Goal: Task Accomplishment & Management: Manage account settings

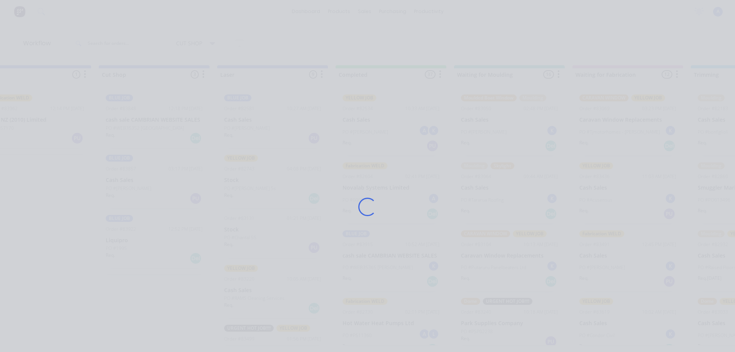
scroll to position [1, 0]
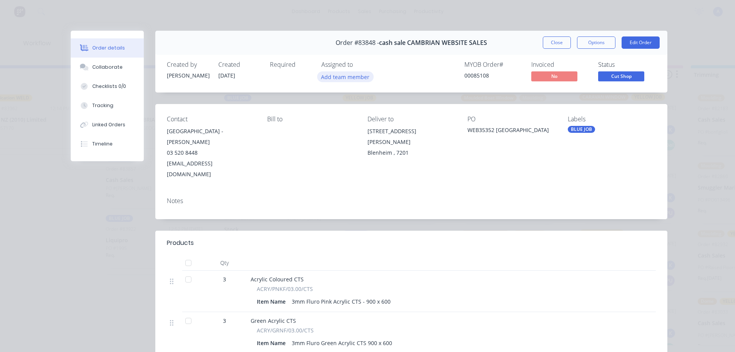
click at [349, 80] on button "Add team member" at bounding box center [345, 76] width 56 height 10
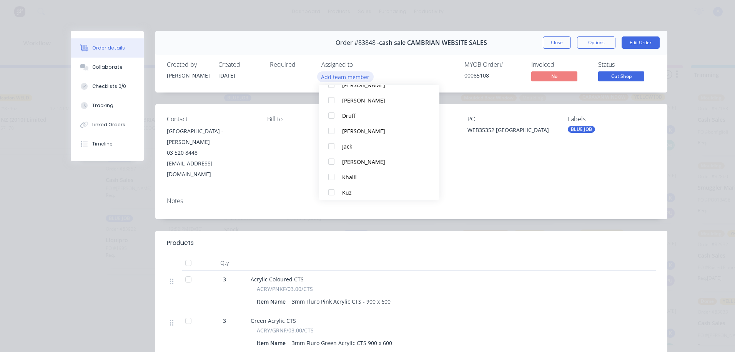
scroll to position [52, 0]
click at [354, 176] on div "Khalil" at bounding box center [382, 176] width 81 height 8
click at [561, 47] on button "Close" at bounding box center [557, 43] width 28 height 12
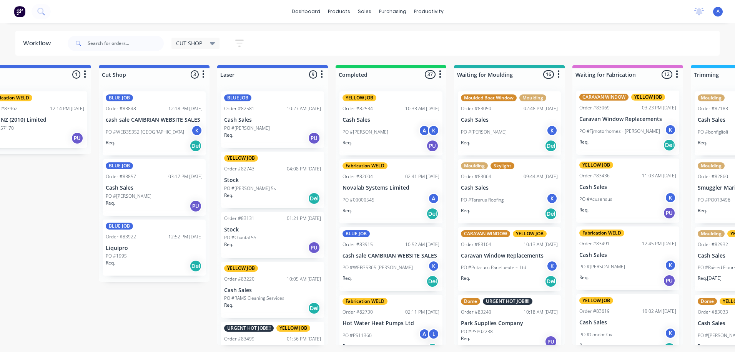
scroll to position [0, 153]
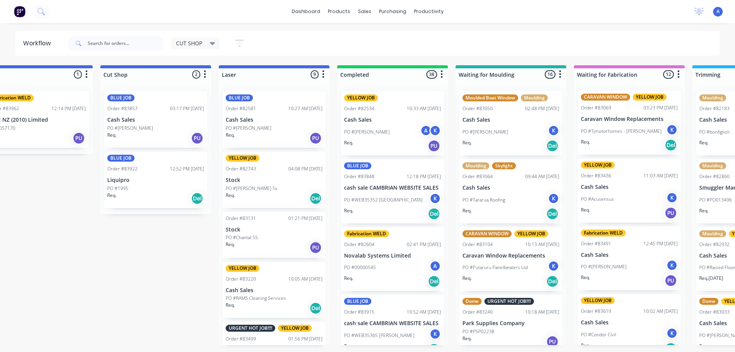
click at [219, 46] on div "CUT SHOP" at bounding box center [195, 44] width 48 height 12
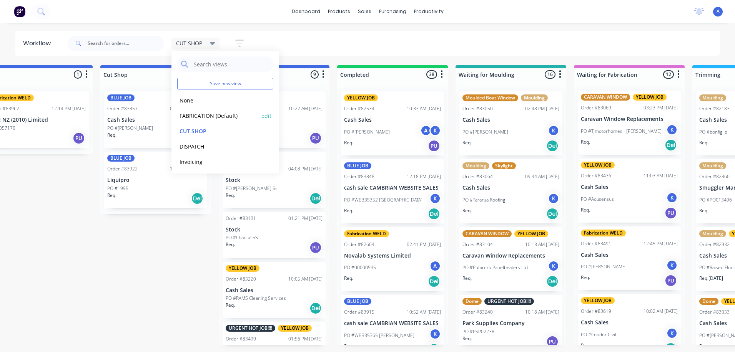
click at [238, 117] on button "FABRICATION (Default)" at bounding box center [218, 115] width 82 height 9
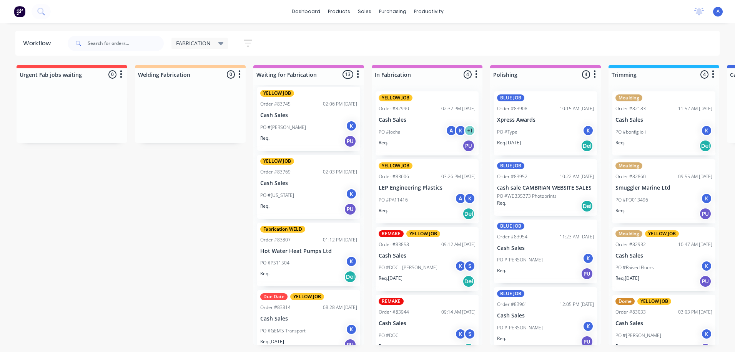
scroll to position [329, 0]
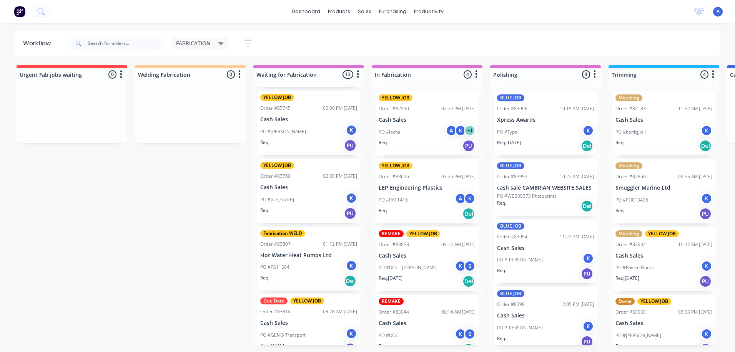
click at [220, 43] on icon at bounding box center [220, 43] width 5 height 3
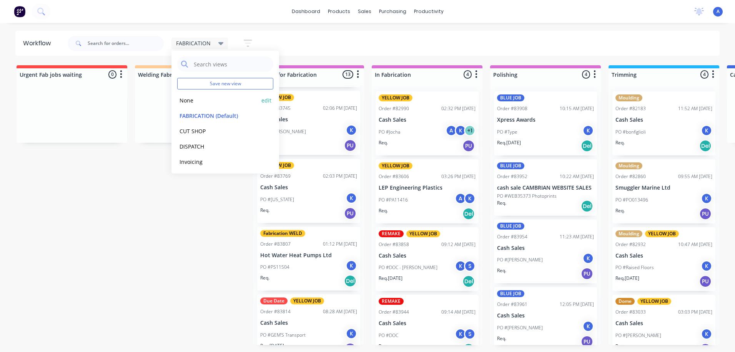
click at [218, 104] on button "None" at bounding box center [218, 100] width 82 height 9
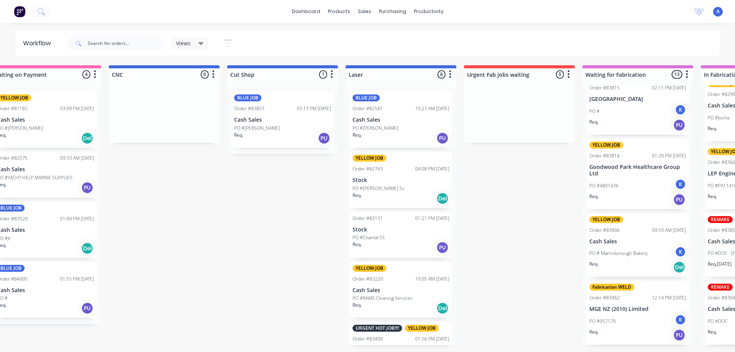
scroll to position [0, 263]
click at [202, 44] on icon at bounding box center [200, 43] width 5 height 8
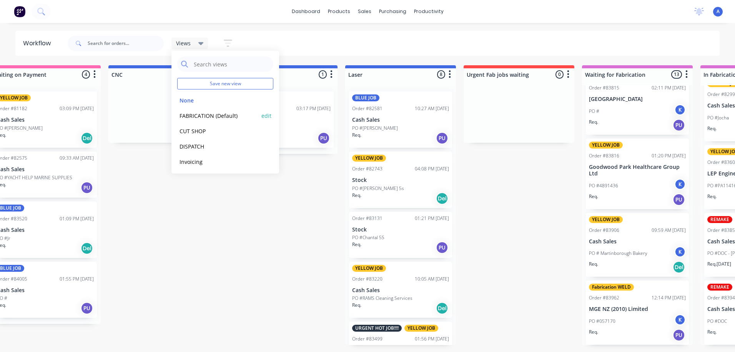
click at [230, 116] on button "FABRICATION (Default)" at bounding box center [218, 115] width 82 height 9
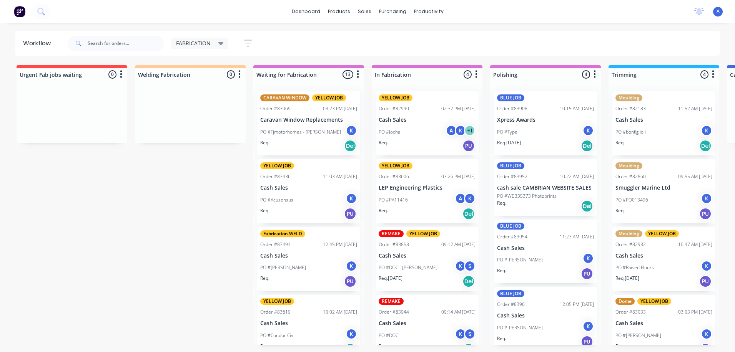
scroll to position [0, 0]
click at [582, 325] on div "K" at bounding box center [588, 327] width 12 height 12
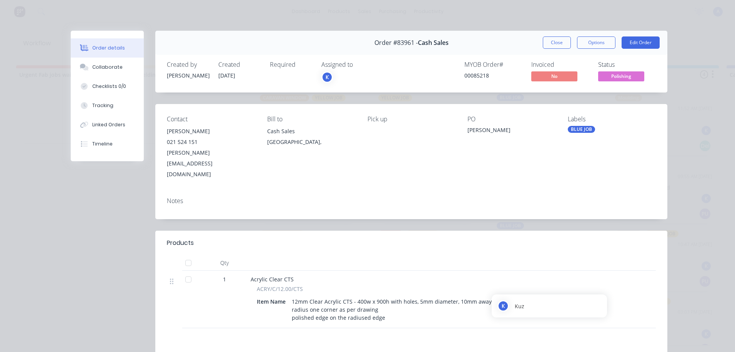
click at [324, 77] on div "K" at bounding box center [327, 77] width 12 height 12
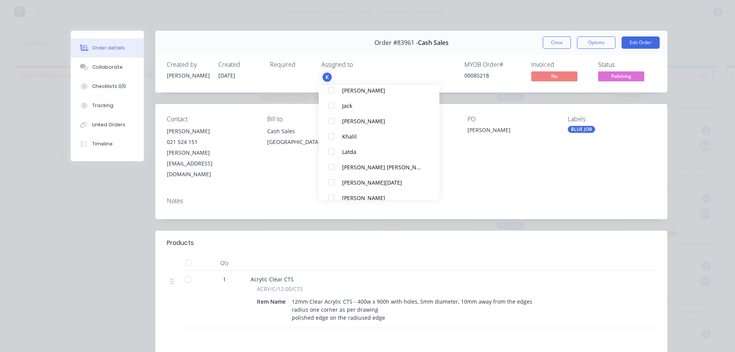
scroll to position [131, 0]
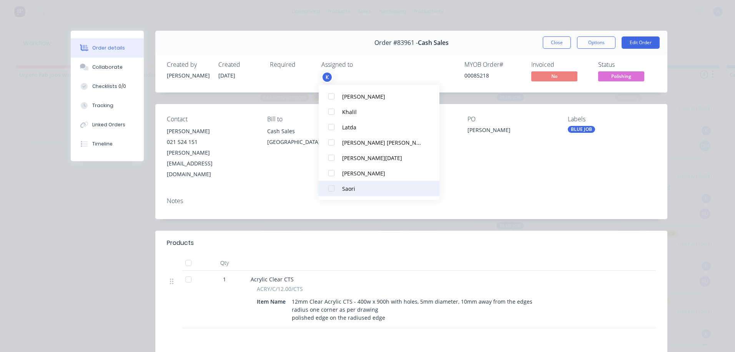
click at [331, 192] on div at bounding box center [331, 188] width 15 height 15
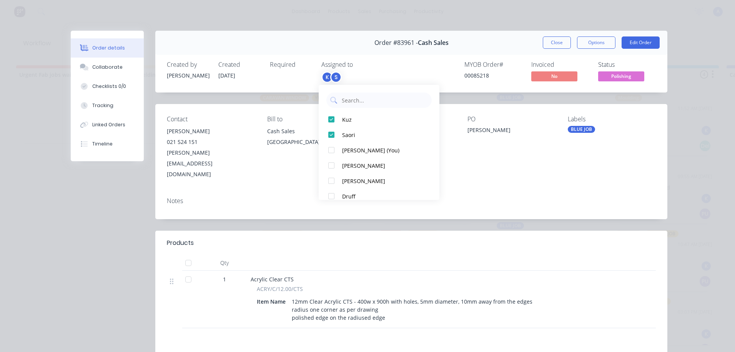
click at [633, 78] on span "Polishing" at bounding box center [621, 76] width 46 height 10
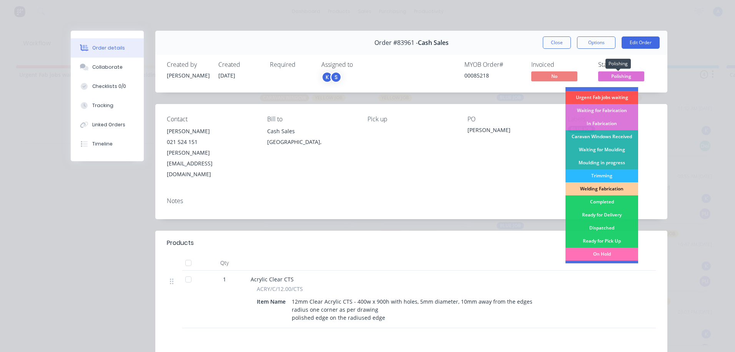
scroll to position [82, 0]
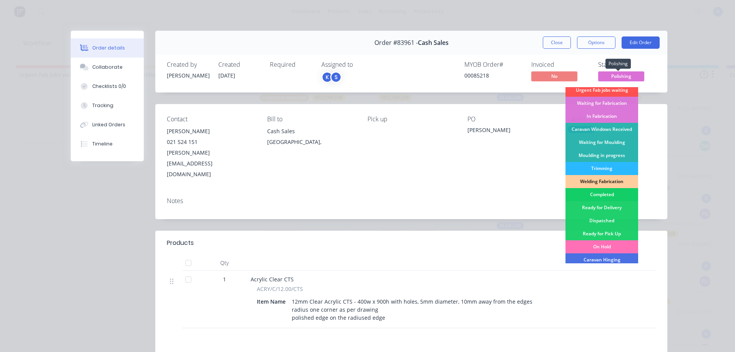
click at [602, 197] on div "Completed" at bounding box center [601, 194] width 73 height 13
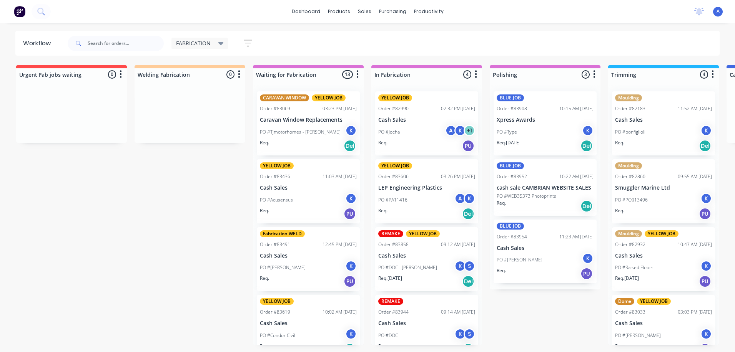
scroll to position [0, 0]
click at [524, 239] on div "Order #83954" at bounding box center [512, 237] width 30 height 7
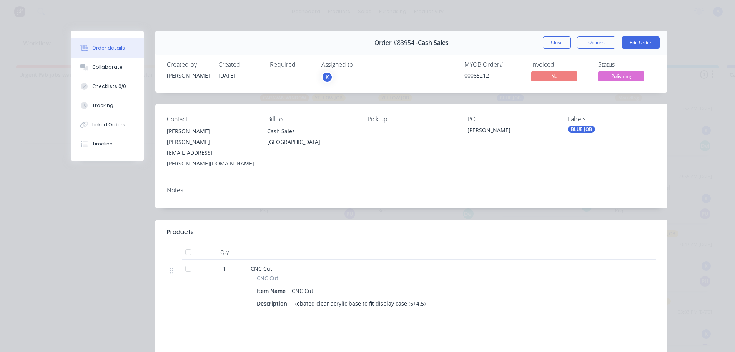
click at [323, 79] on div "K" at bounding box center [327, 77] width 12 height 12
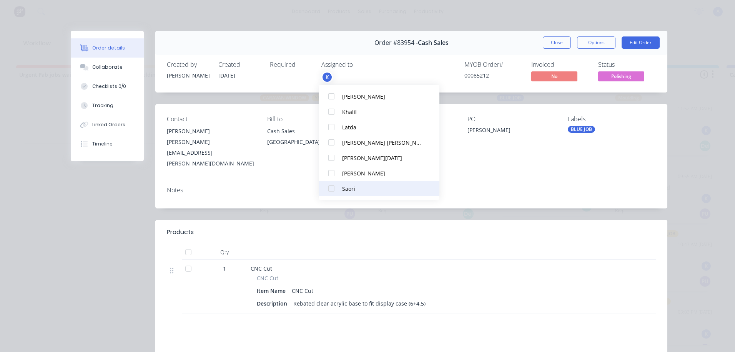
click at [334, 194] on div at bounding box center [331, 188] width 15 height 15
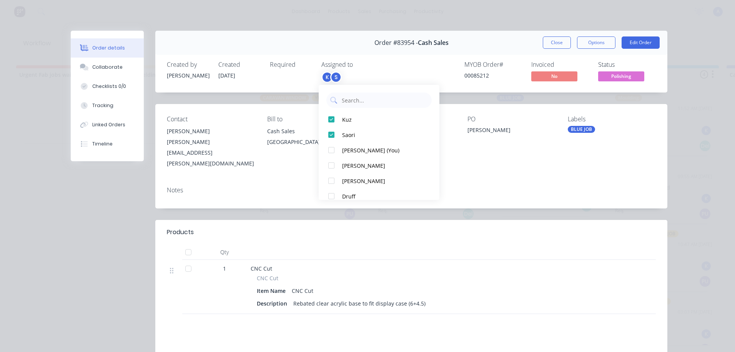
click at [630, 76] on span "Polishing" at bounding box center [621, 76] width 46 height 10
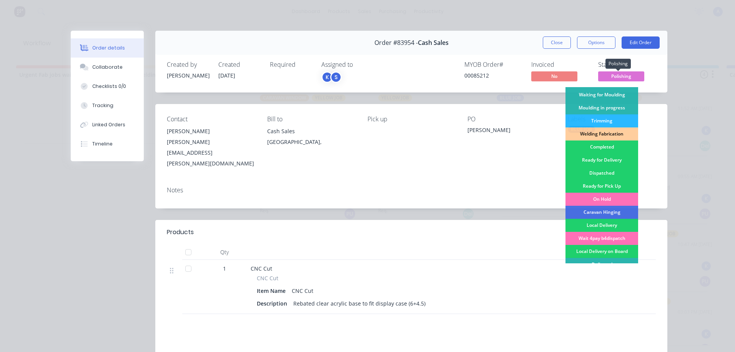
scroll to position [148, 0]
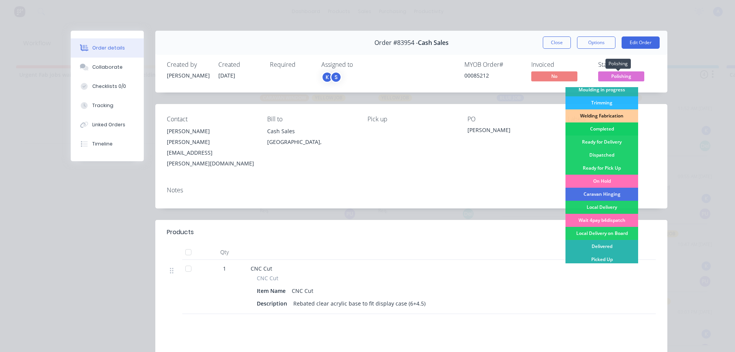
click at [603, 131] on div "Completed" at bounding box center [601, 129] width 73 height 13
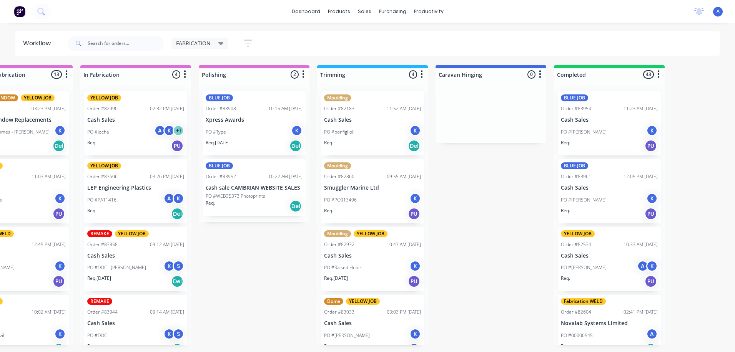
scroll to position [0, 312]
